Goal: Information Seeking & Learning: Learn about a topic

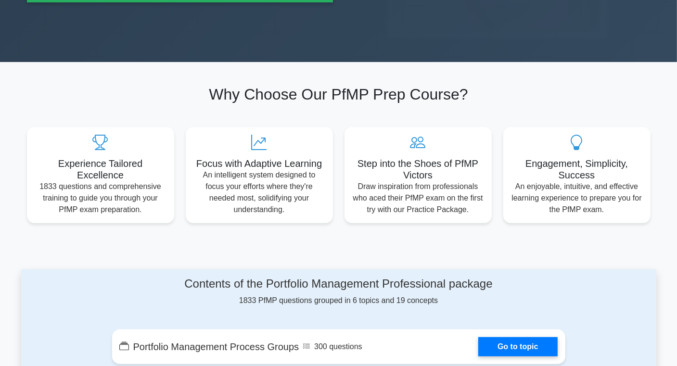
scroll to position [632, 0]
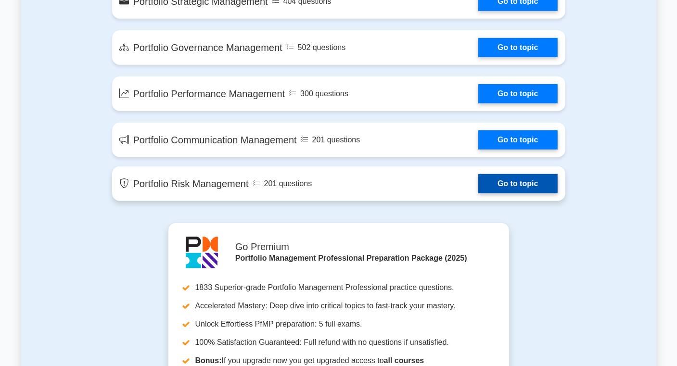
click at [478, 183] on link "Go to topic" at bounding box center [517, 183] width 79 height 19
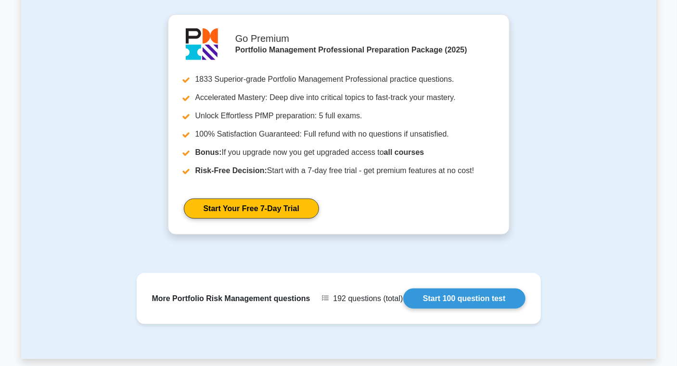
scroll to position [621, 0]
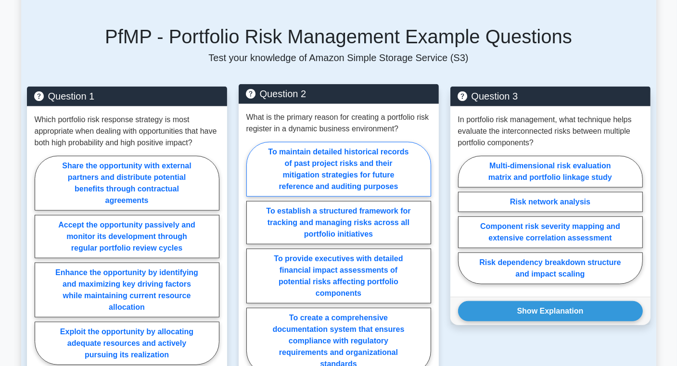
click at [325, 183] on label "To maintain detailed historical records of past project risks and their mitigat…" at bounding box center [338, 169] width 185 height 55
click at [253, 258] on input "To maintain detailed historical records of past project risks and their mitigat…" at bounding box center [249, 261] width 6 height 6
radio input "true"
